Goal: Use online tool/utility: Use online tool/utility

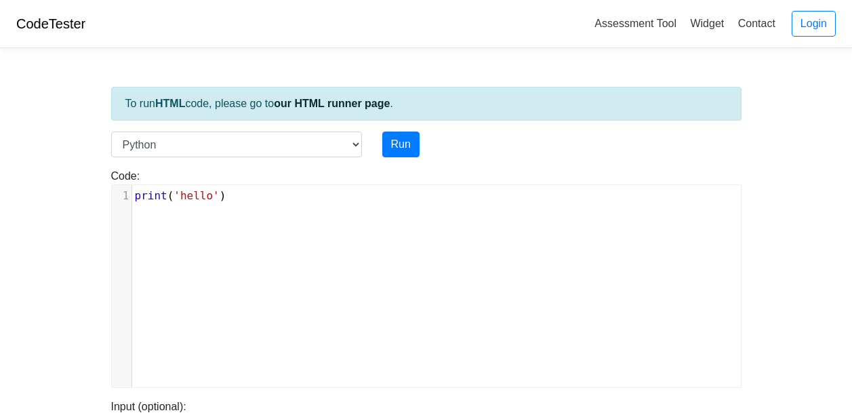
scroll to position [5, 0]
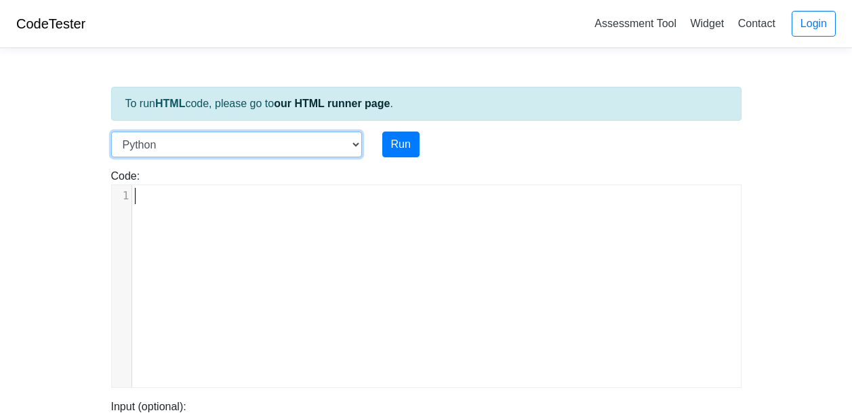
click at [200, 135] on select "C C++ Go Java Javascript Python Ruby" at bounding box center [236, 144] width 251 height 26
select select "javascript"
click at [111, 131] on select "C C++ Go Java Javascript Python Ruby" at bounding box center [236, 144] width 251 height 26
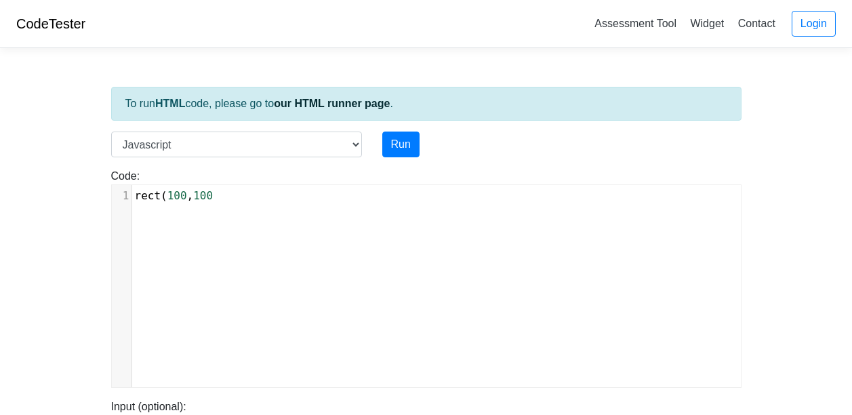
scroll to position [5, 77]
type textarea "rect(100,100):"
type textarea ";"
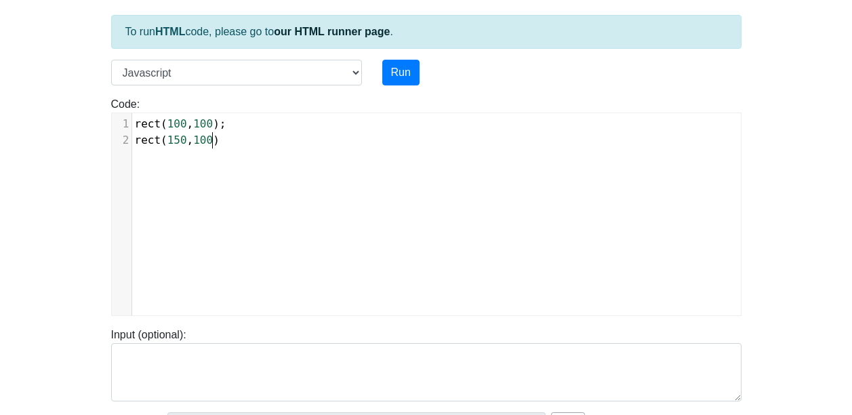
scroll to position [72, 0]
type textarea "rect(150,100)"
click at [400, 75] on button "Run" at bounding box center [400, 72] width 37 height 26
type input "[URL][DOMAIN_NAME]"
type textarea "Submission status: Runtime Error (NZEC) Stderr: /box/script.js:1 rect(100,100);…"
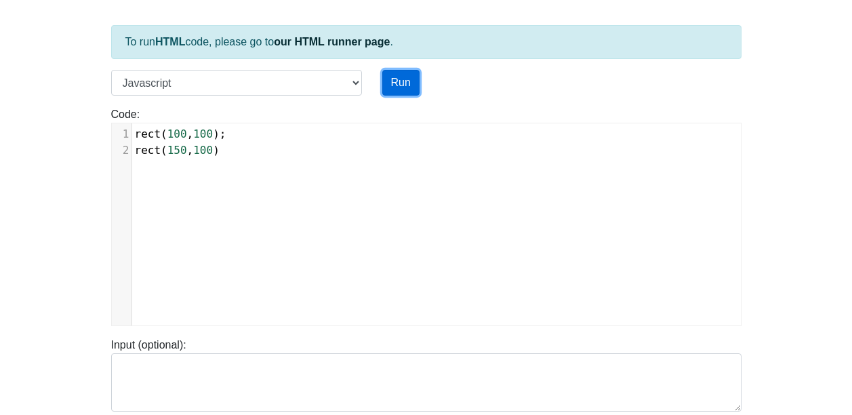
scroll to position [0, 0]
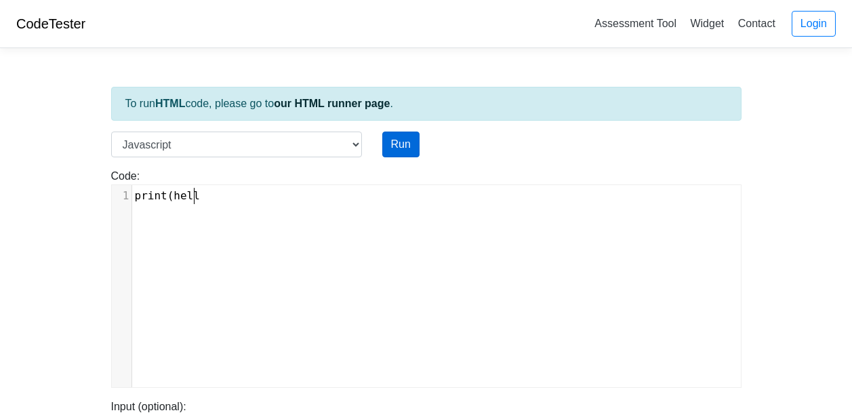
type textarea "print(hello"
type textarea ""hello")"
click at [408, 154] on button "Run" at bounding box center [400, 144] width 37 height 26
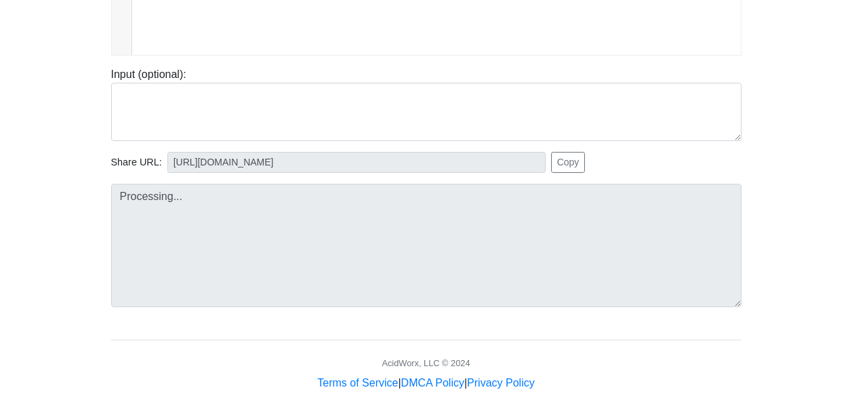
scroll to position [341, 0]
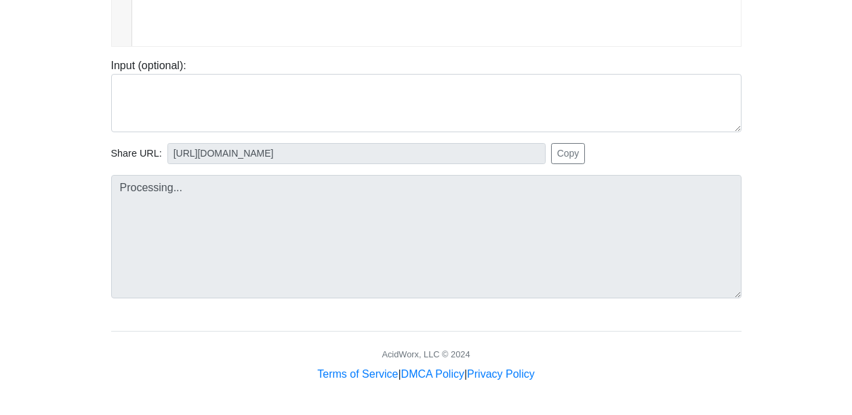
type input "[URL][DOMAIN_NAME]"
type textarea "Submission status: Runtime Error (NZEC) Stderr: /box/script.js:1 print("hello")…"
